Goal: Answer question/provide support

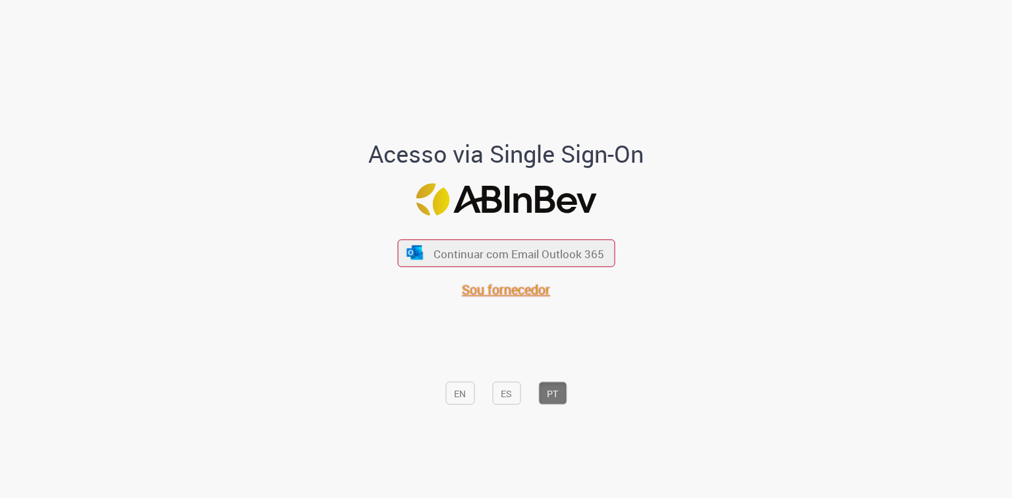
click at [507, 293] on font "Sou fornecedor" at bounding box center [506, 290] width 88 height 18
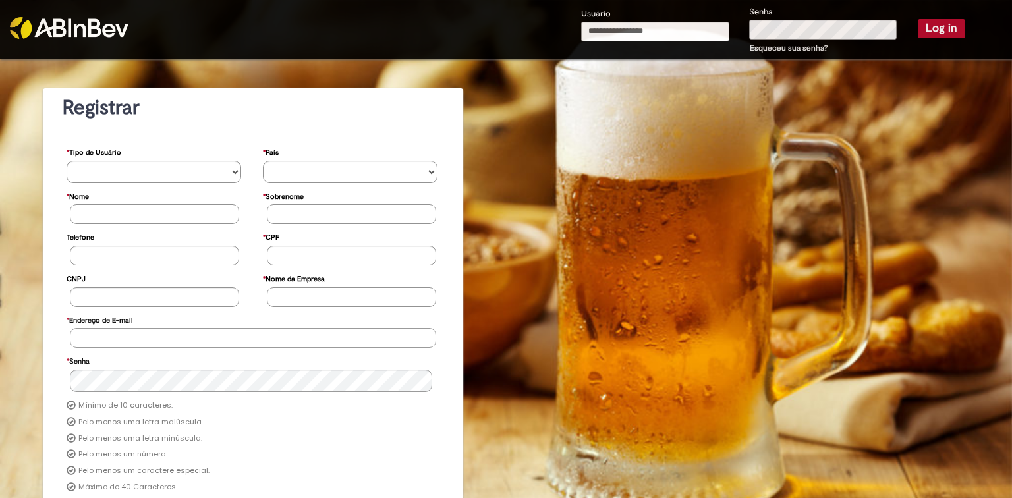
type input "**********"
click at [934, 26] on button "Log in" at bounding box center [941, 28] width 47 height 18
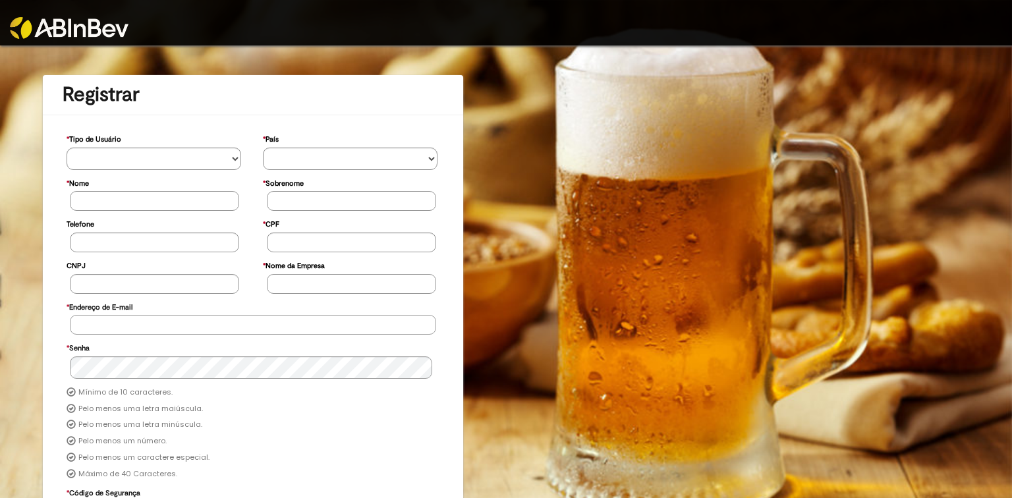
type input "**********"
click at [78, 23] on img at bounding box center [69, 28] width 119 height 22
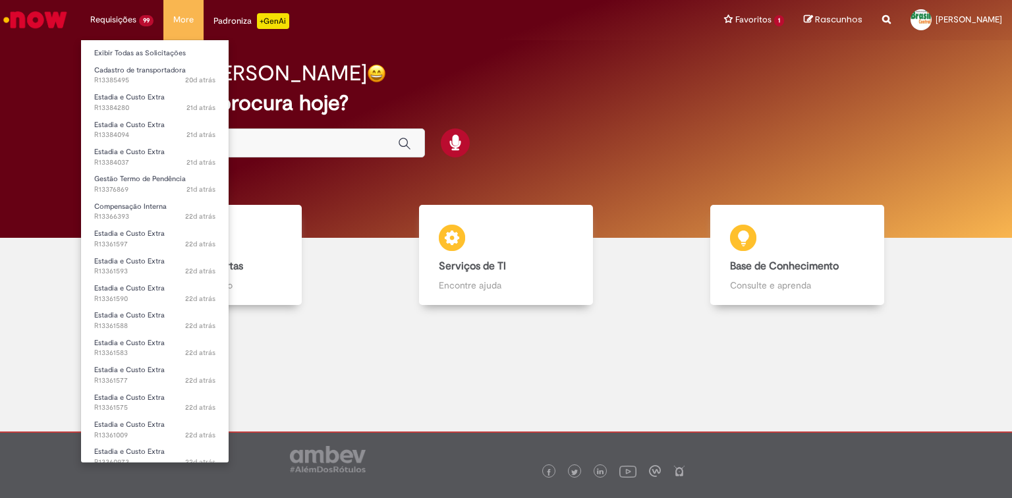
click at [146, 24] on li "Requisições 99 Exibir Todas as Solicitações Cadastro de transportadora 20d atrá…" at bounding box center [121, 20] width 83 height 40
click at [137, 50] on link "Exibir Todas as Solicitações" at bounding box center [155, 53] width 148 height 14
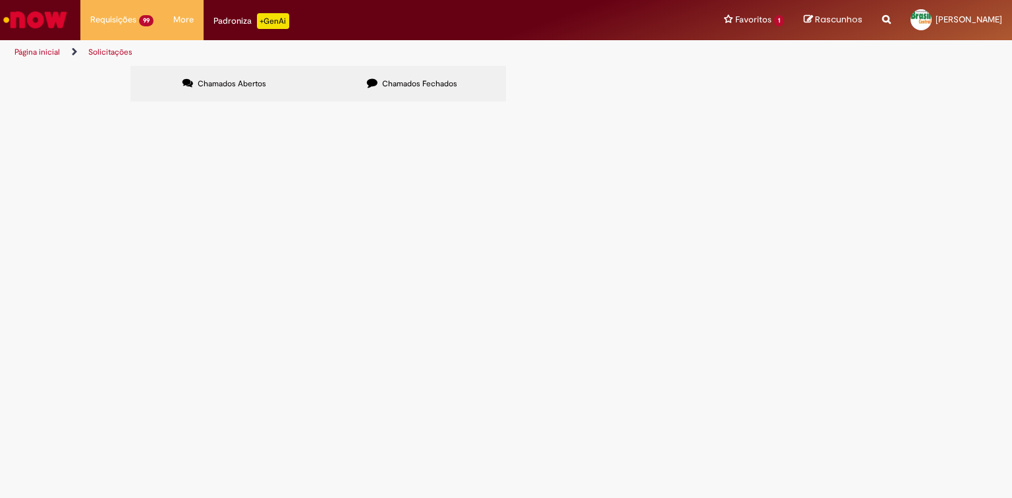
scroll to position [187, 0]
click at [0, 0] on span "Compensação Interna" at bounding box center [0, 0] width 0 height 0
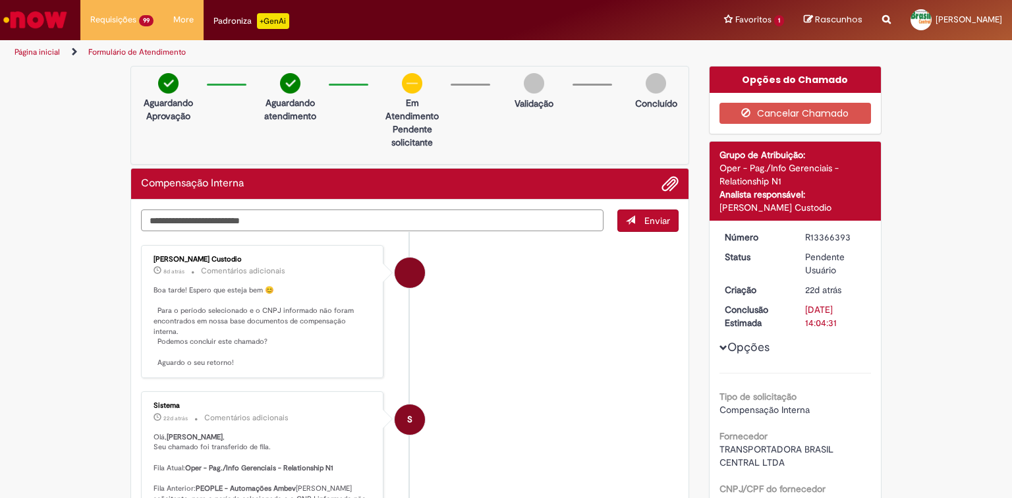
click at [197, 221] on textarea "Digite sua mensagem aqui..." at bounding box center [372, 221] width 463 height 22
type textarea "***"
click at [645, 218] on span "Enviar" at bounding box center [657, 221] width 26 height 12
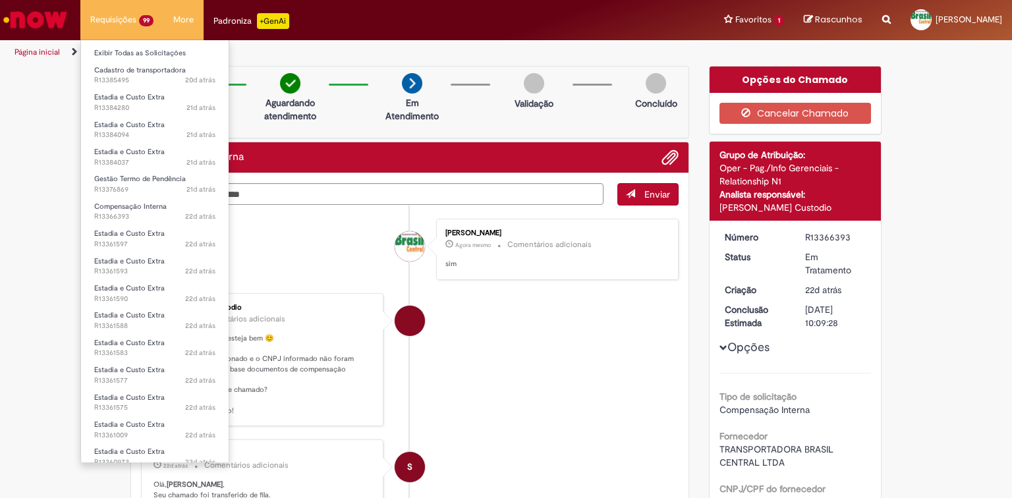
click at [103, 16] on li "Requisições 99 Exibir Todas as Solicitações Cadastro de transportadora 20d atrá…" at bounding box center [121, 20] width 83 height 40
click at [128, 57] on link "Exibir Todas as Solicitações" at bounding box center [155, 53] width 148 height 14
click at [130, 52] on link "Exibir Todas as Solicitações" at bounding box center [155, 53] width 148 height 14
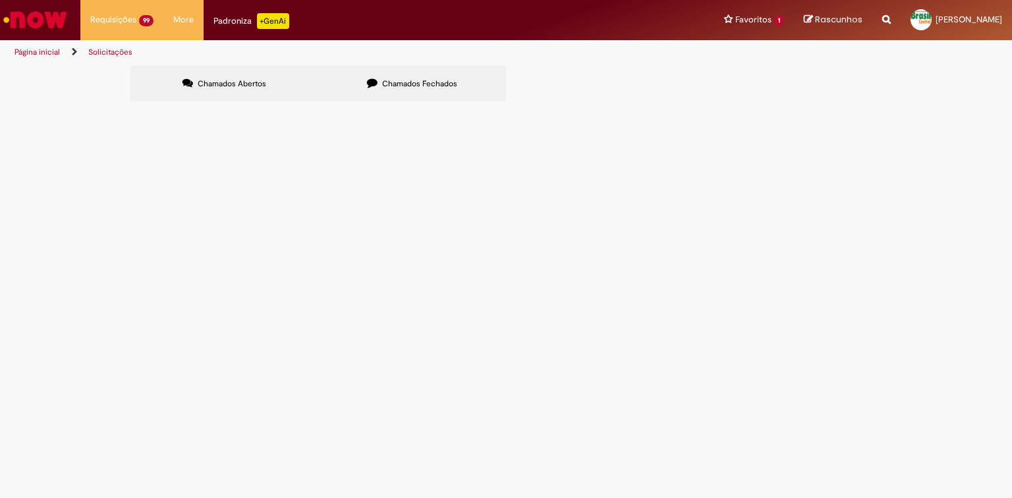
scroll to position [187, 0]
click at [0, 0] on link "2" at bounding box center [0, 0] width 0 height 0
click at [0, 0] on span "Boa tarde, Estamos tentando acesso ao UNIDOCS, e com isso precisamos a AMBEV as…" at bounding box center [0, 0] width 0 height 0
